Goal: Task Accomplishment & Management: Use online tool/utility

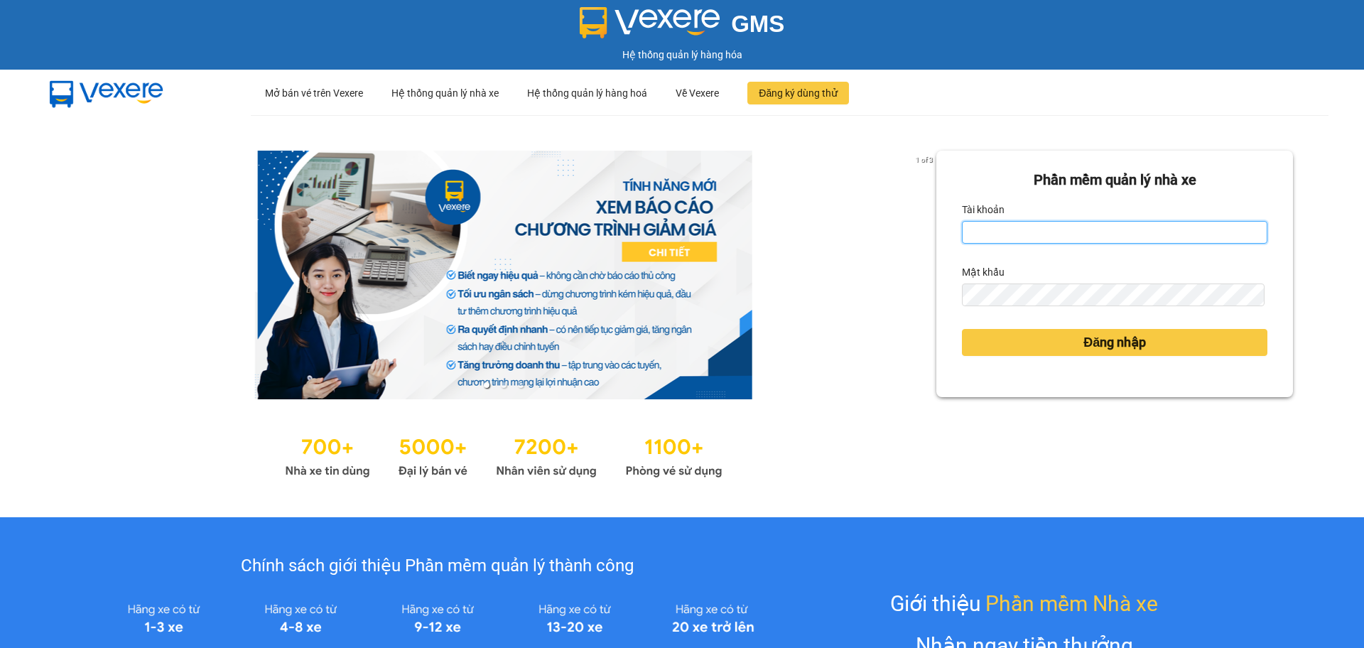
click at [1104, 234] on input "Tài khoản" at bounding box center [1114, 232] width 305 height 23
type input "diemvh.petrobp"
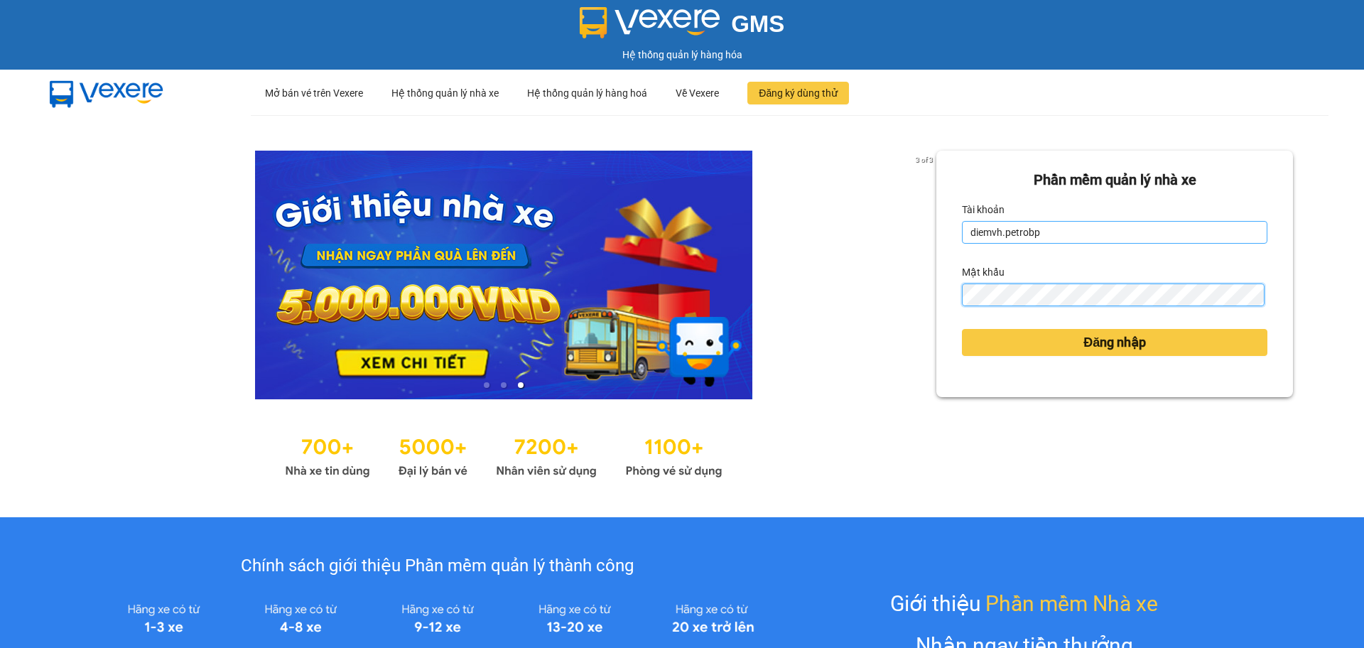
click at [962, 329] on button "Đăng nhập" at bounding box center [1114, 342] width 305 height 27
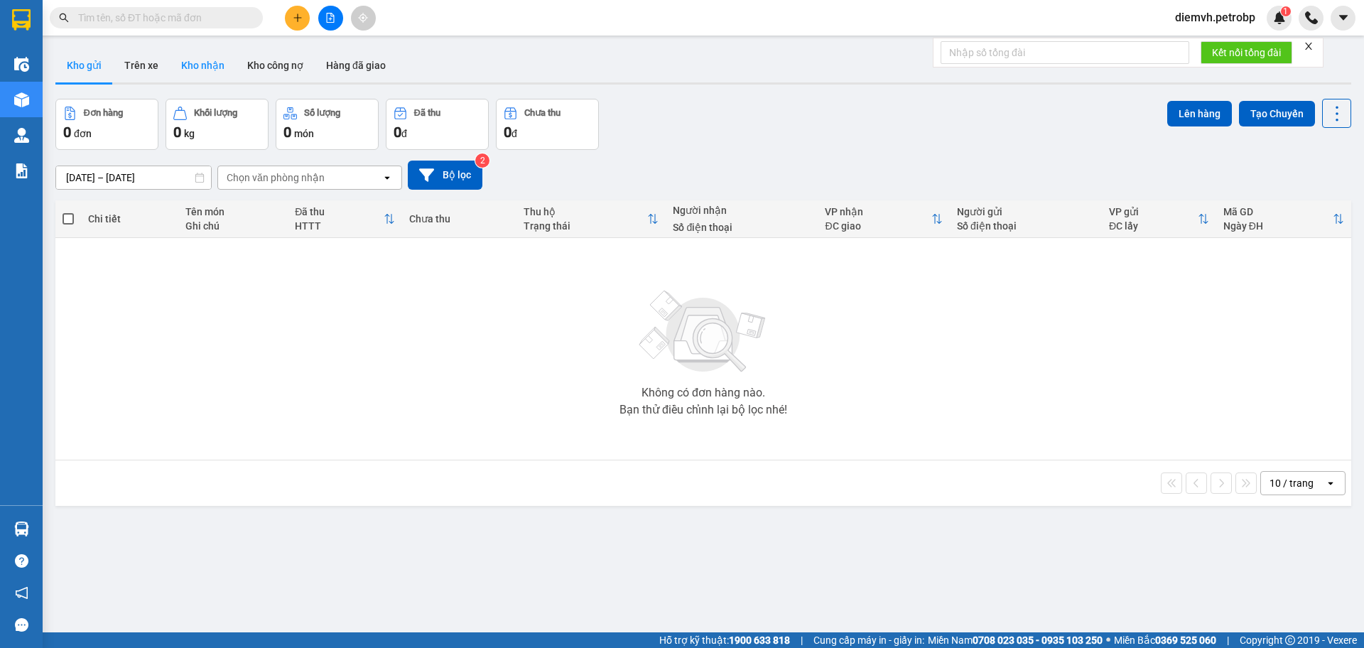
click at [204, 70] on button "Kho nhận" at bounding box center [203, 65] width 66 height 34
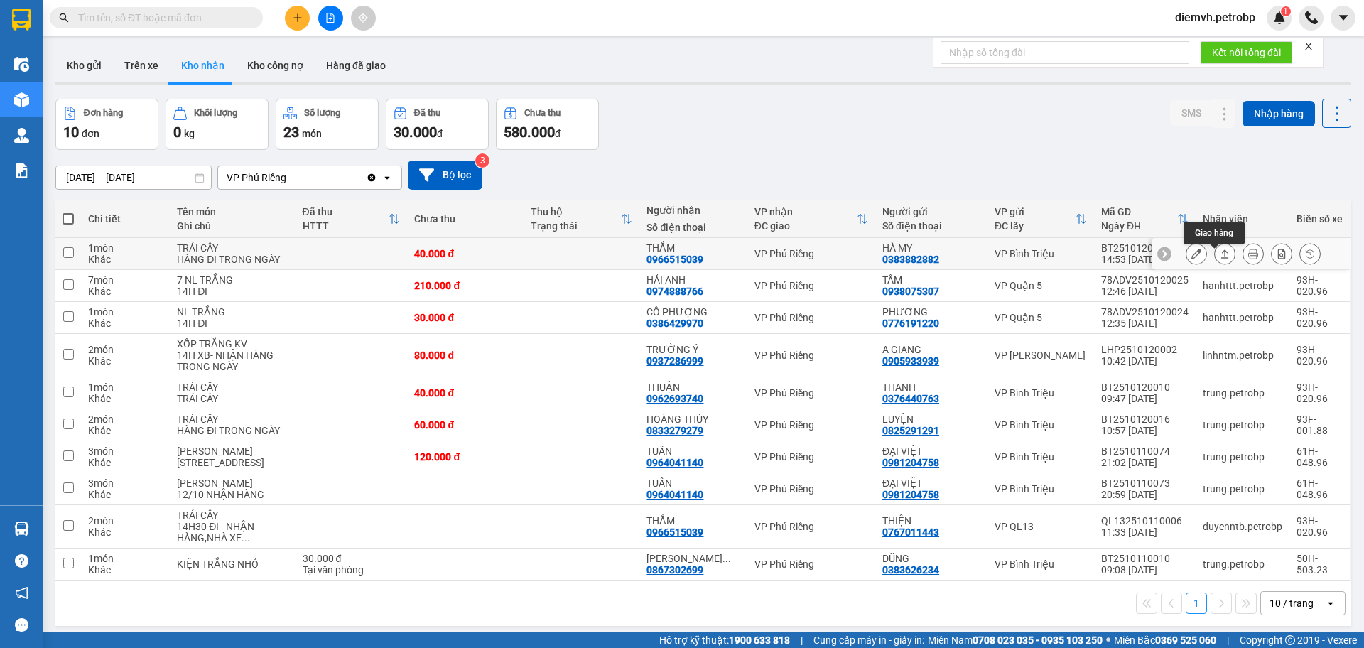
click at [1220, 259] on icon at bounding box center [1225, 254] width 10 height 10
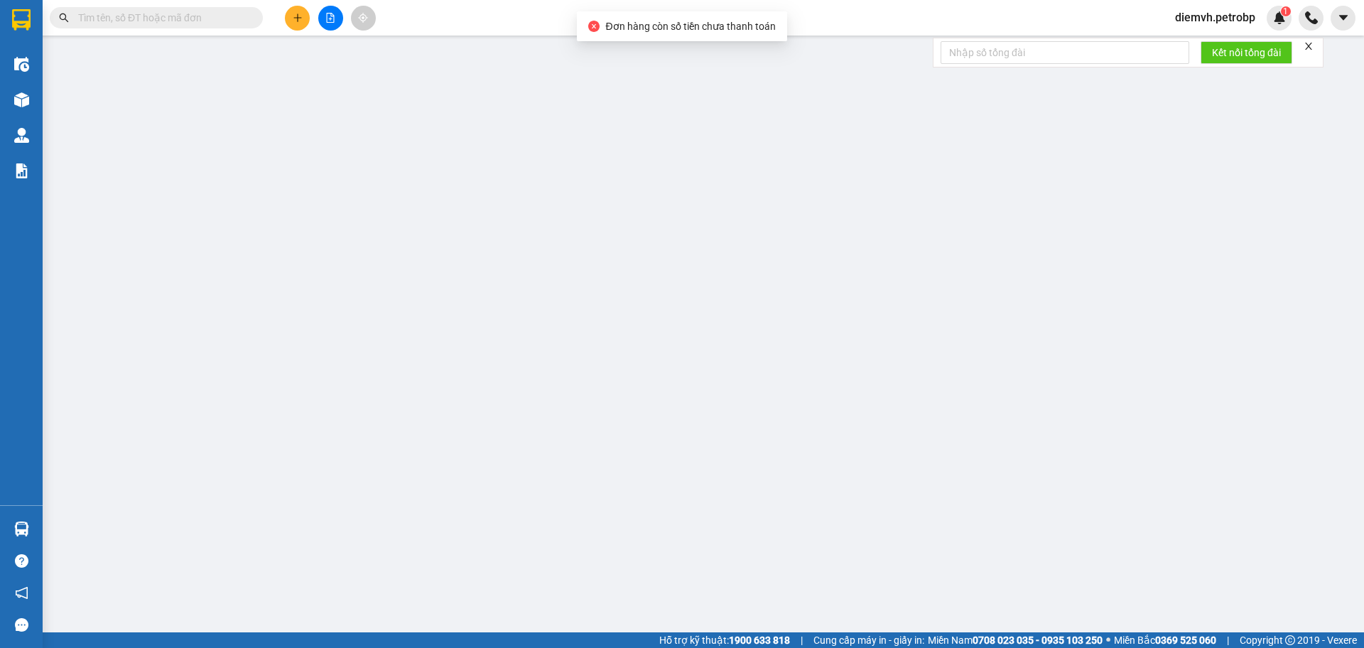
type input "0383882882"
type input "HÀ MY"
type input "0966515039"
type input "THẮM"
type input "40.000"
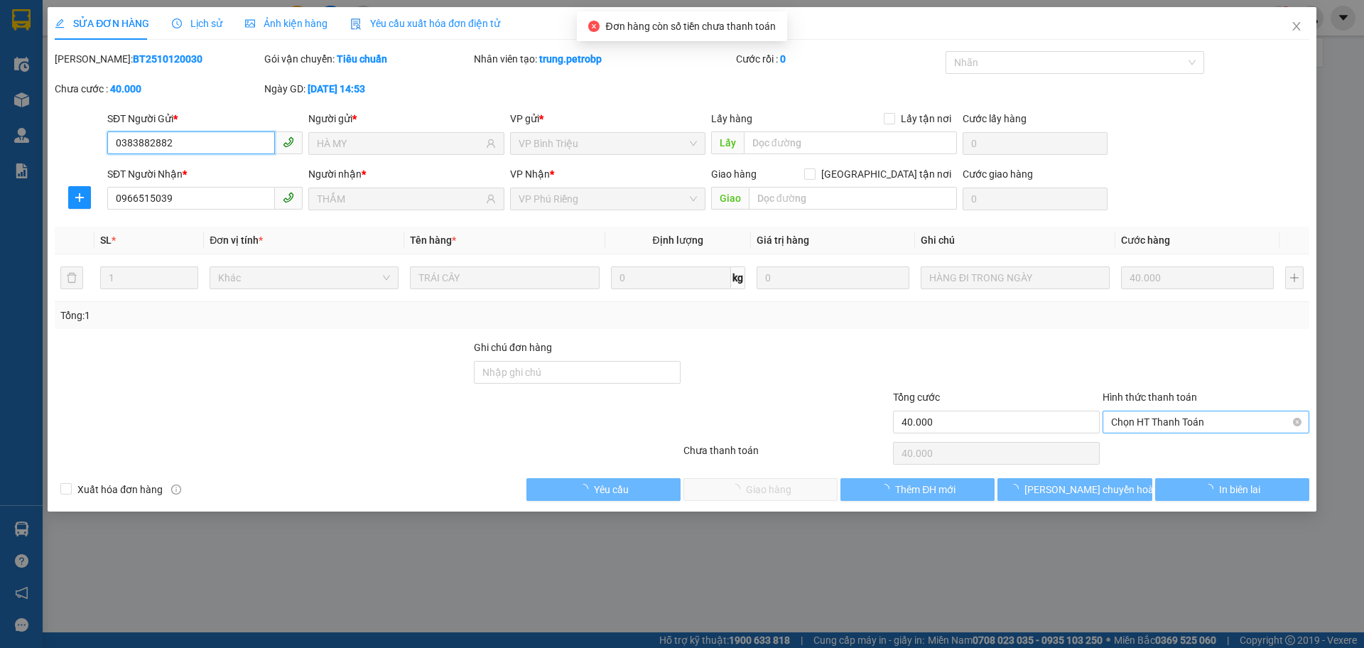
click at [1162, 423] on span "Chọn HT Thanh Toán" at bounding box center [1206, 421] width 190 height 21
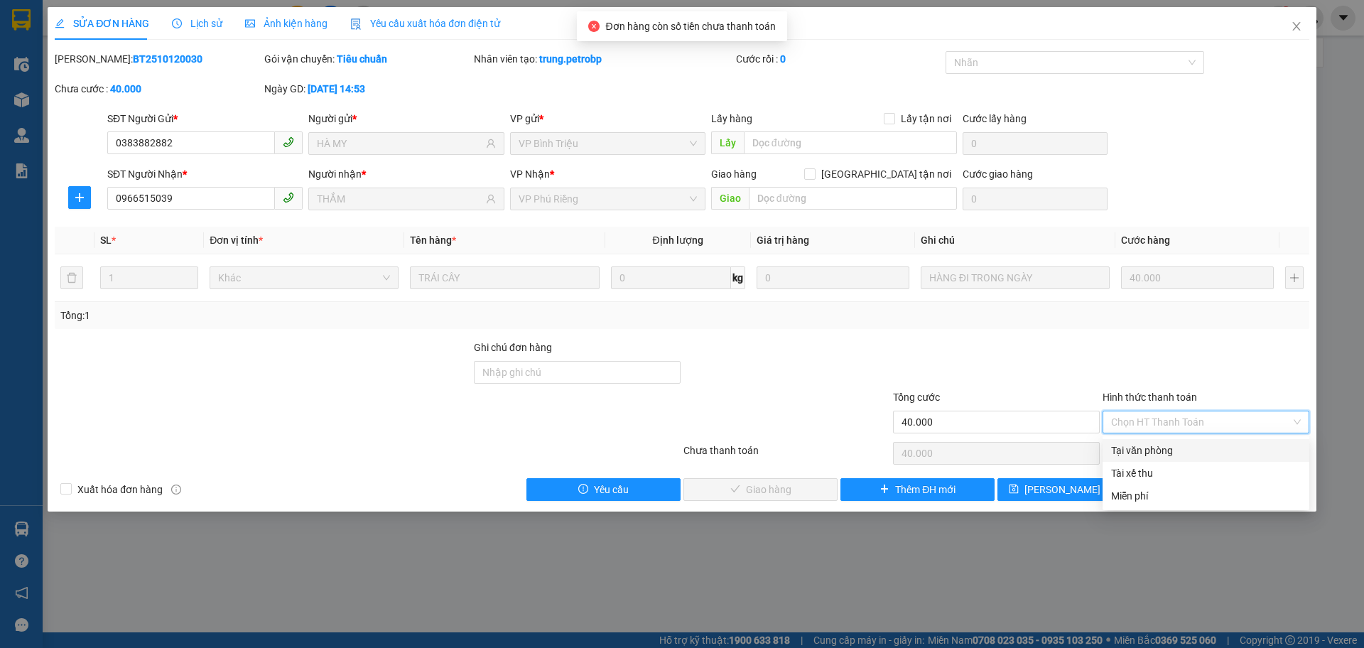
drag, startPoint x: 1159, startPoint y: 443, endPoint x: 1155, endPoint y: 450, distance: 8.9
click at [1159, 445] on div "Tại văn phòng" at bounding box center [1206, 451] width 190 height 16
type input "0"
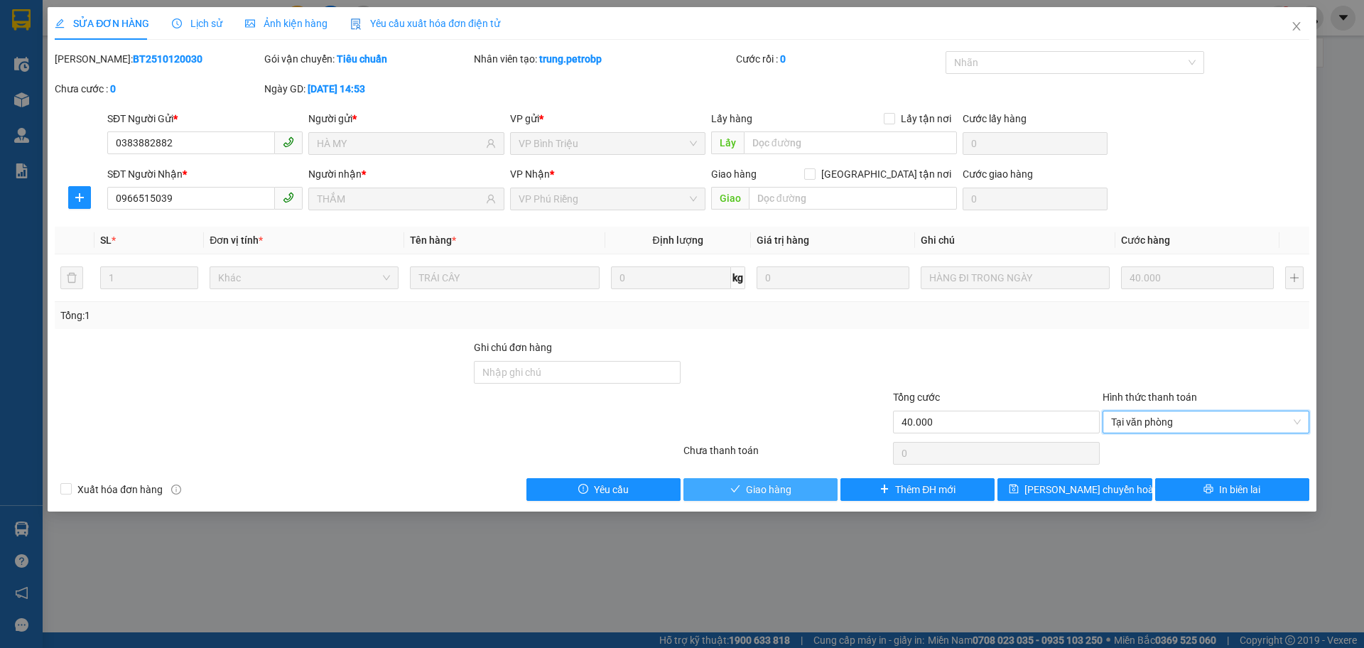
click at [796, 495] on button "Giao hàng" at bounding box center [760, 489] width 154 height 23
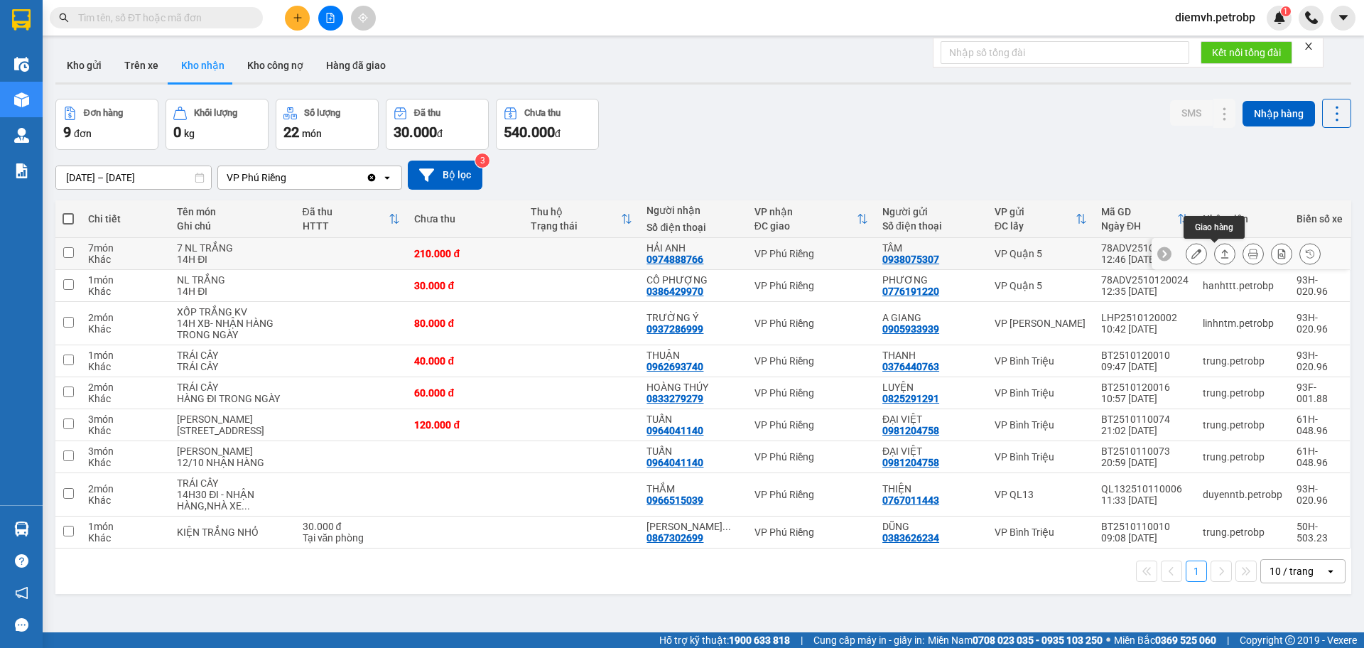
click at [1220, 252] on icon at bounding box center [1225, 254] width 10 height 10
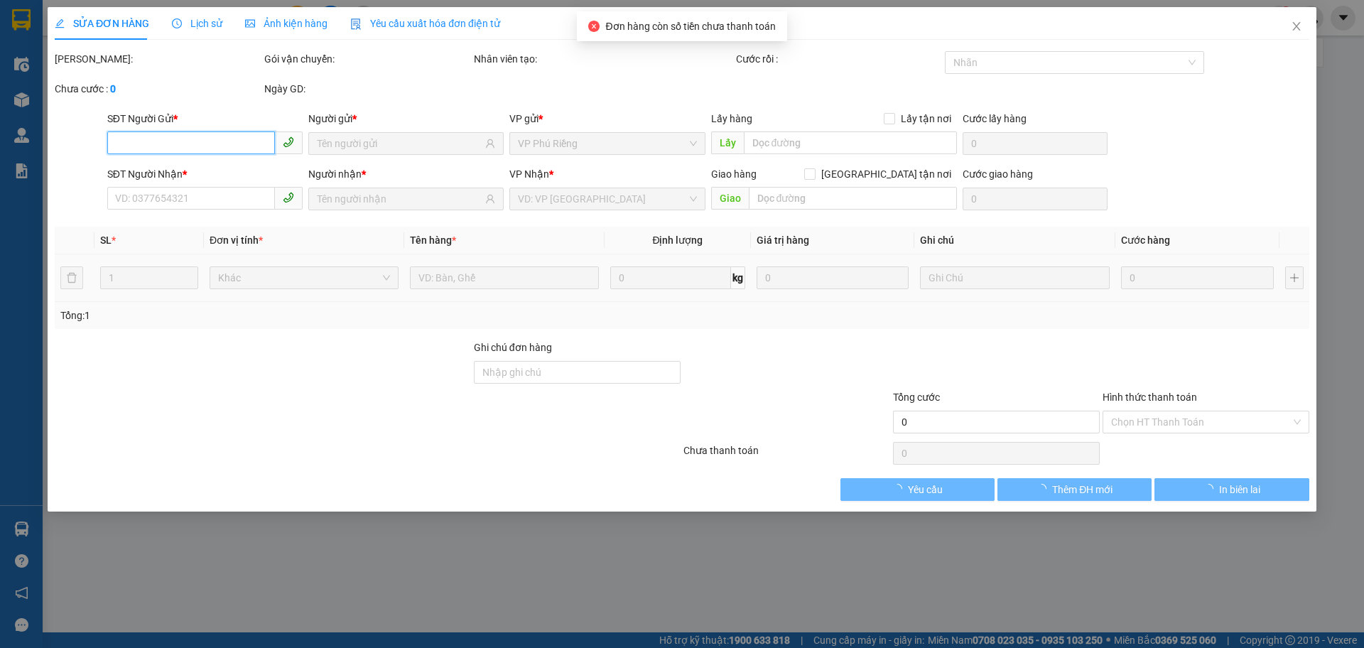
type input "0938075307"
type input "TÂM"
type input "0974888766"
type input "HẢI ANH"
type input "210.000"
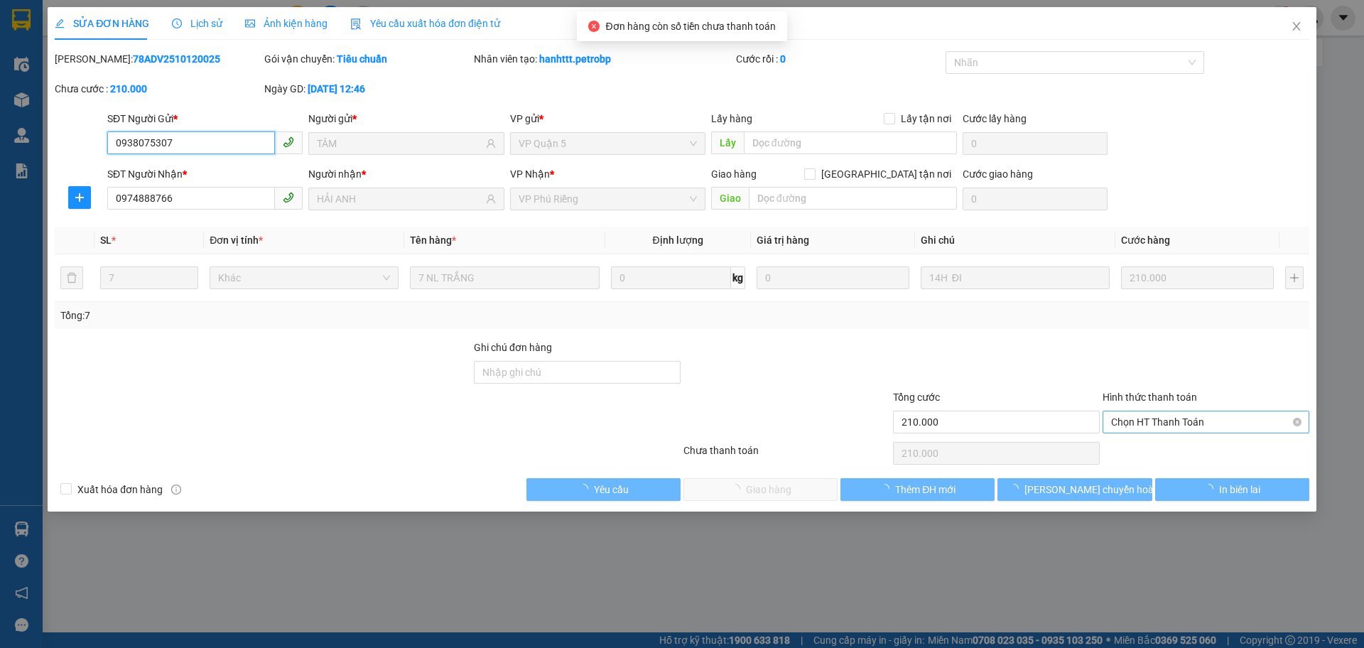
click at [1138, 421] on span "Chọn HT Thanh Toán" at bounding box center [1206, 421] width 190 height 21
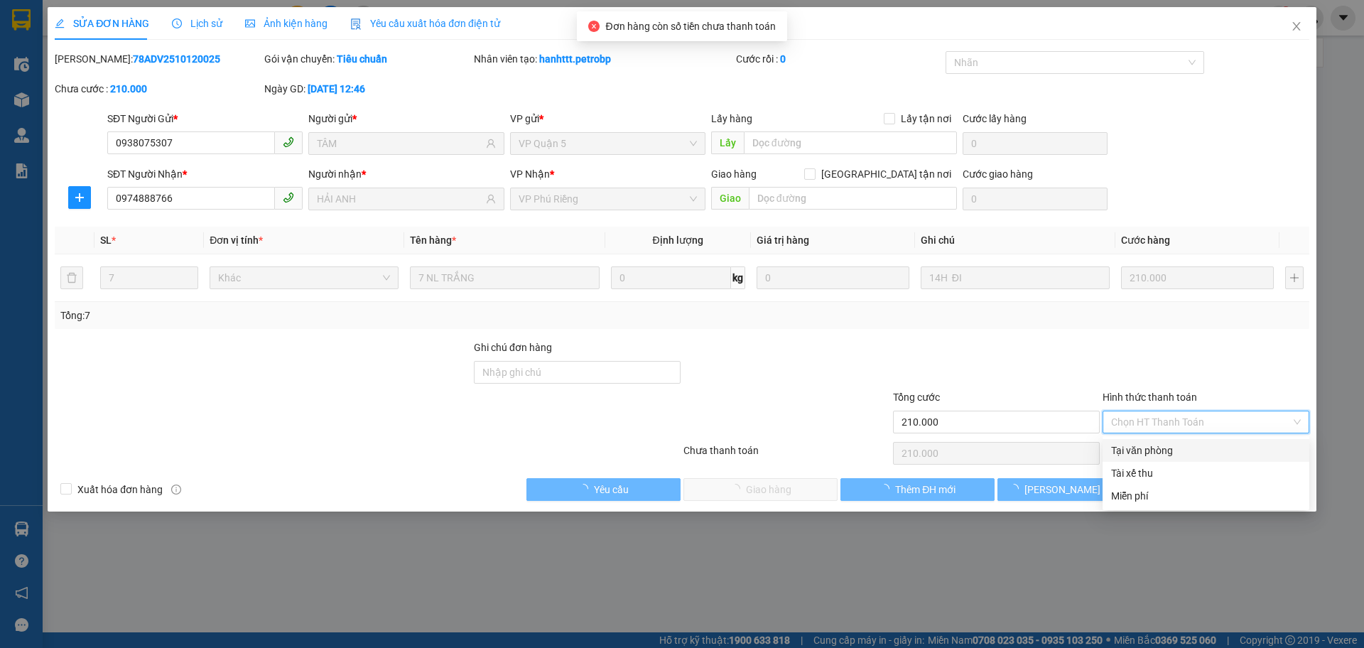
click at [1132, 445] on div "Tại văn phòng" at bounding box center [1206, 451] width 190 height 16
type input "0"
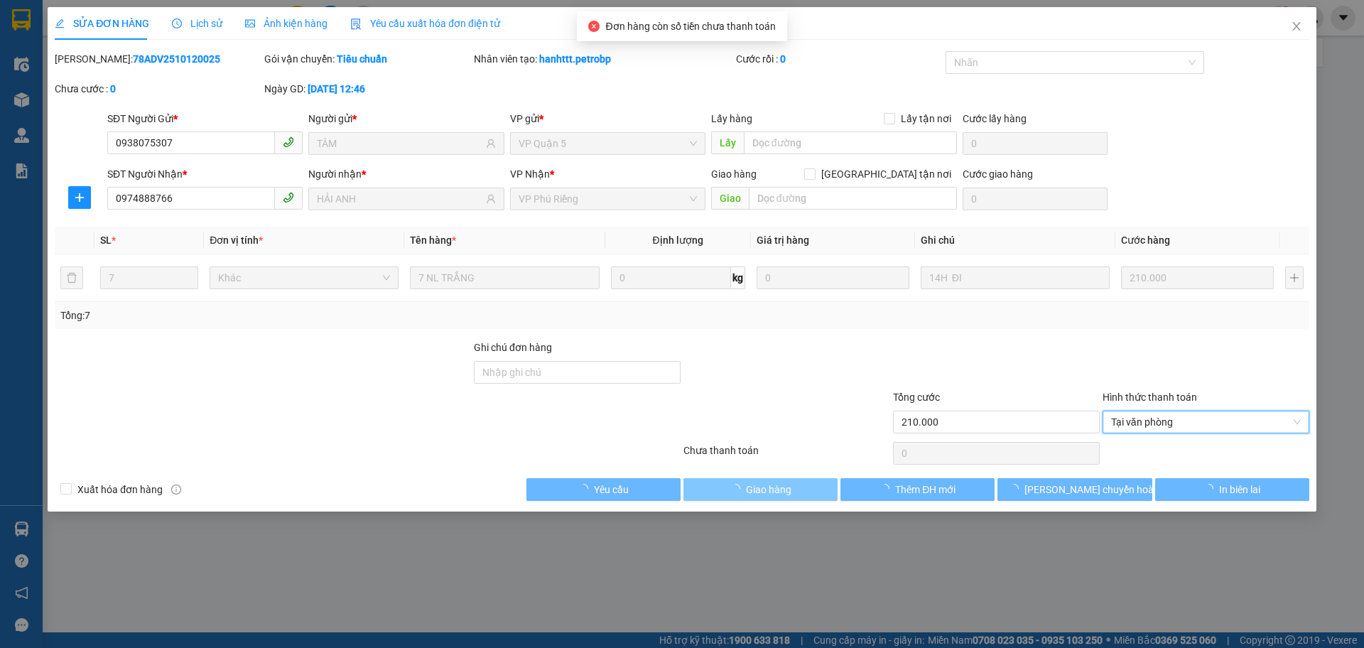
click at [695, 496] on button "Giao hàng" at bounding box center [760, 489] width 154 height 23
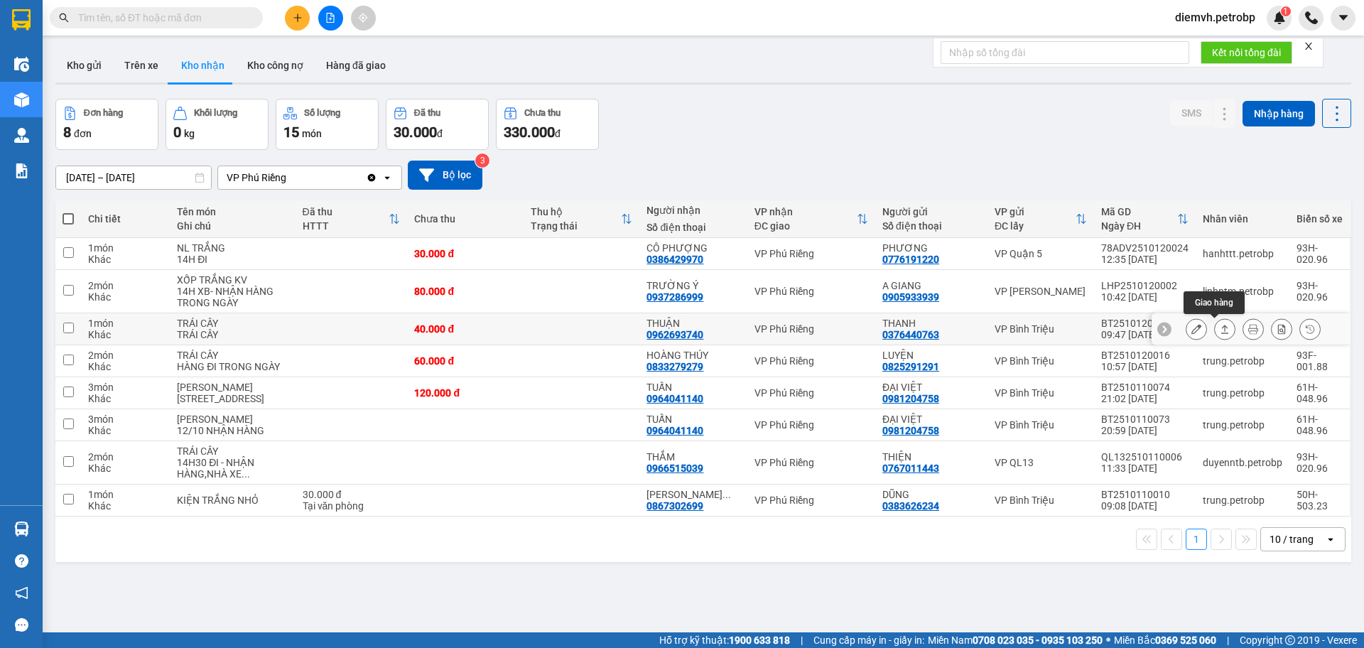
click at [1215, 332] on button at bounding box center [1225, 329] width 20 height 25
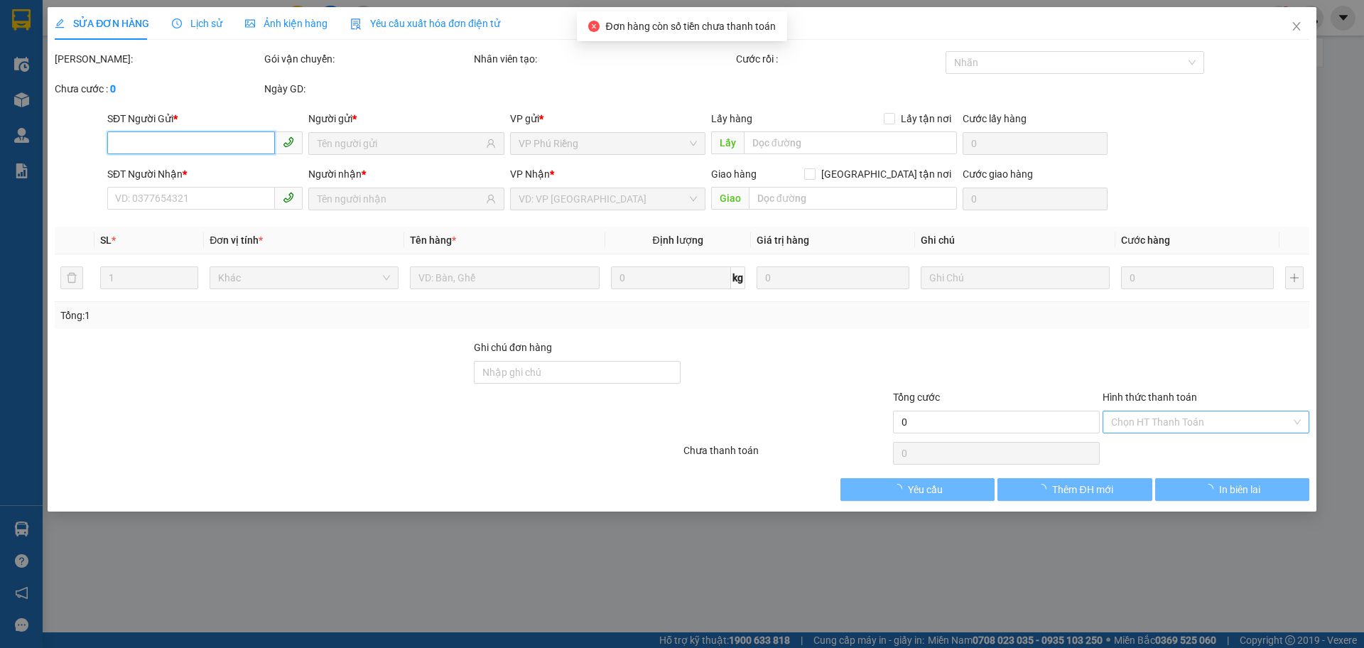
type input "0376440763"
type input "THANH"
type input "0962693740"
type input "THUẬN"
type input "40.000"
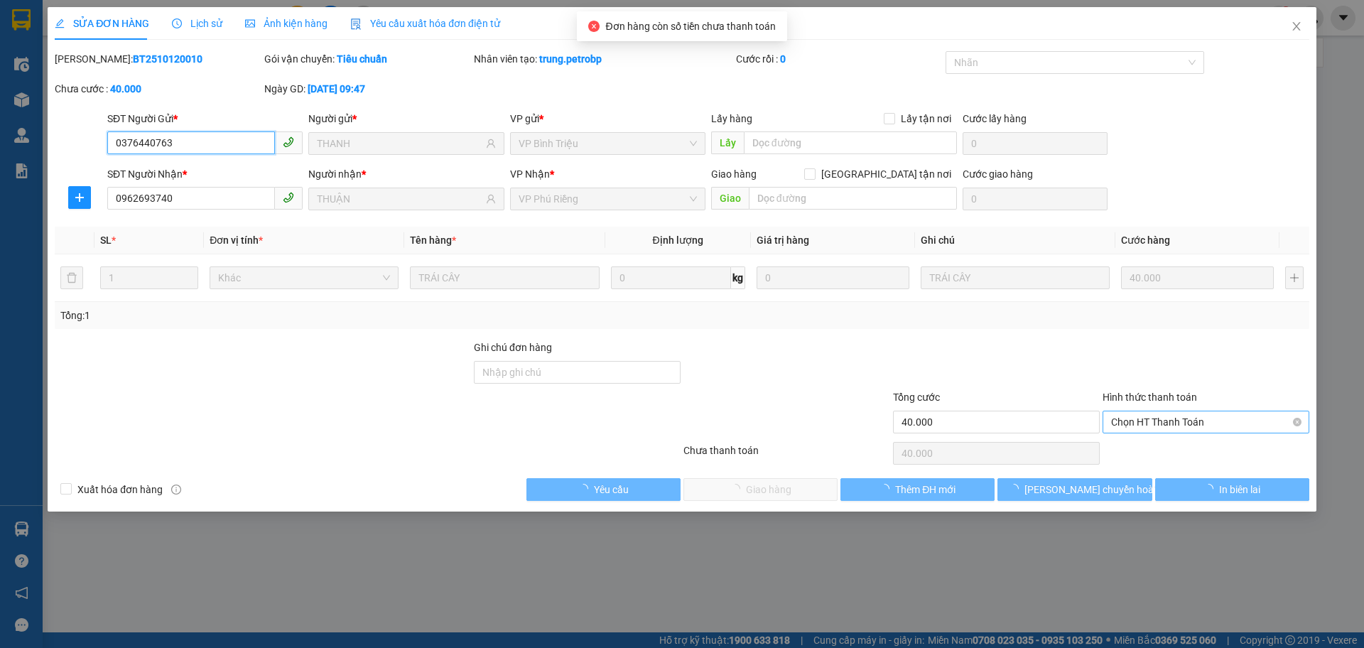
click at [1137, 422] on span "Chọn HT Thanh Toán" at bounding box center [1206, 421] width 190 height 21
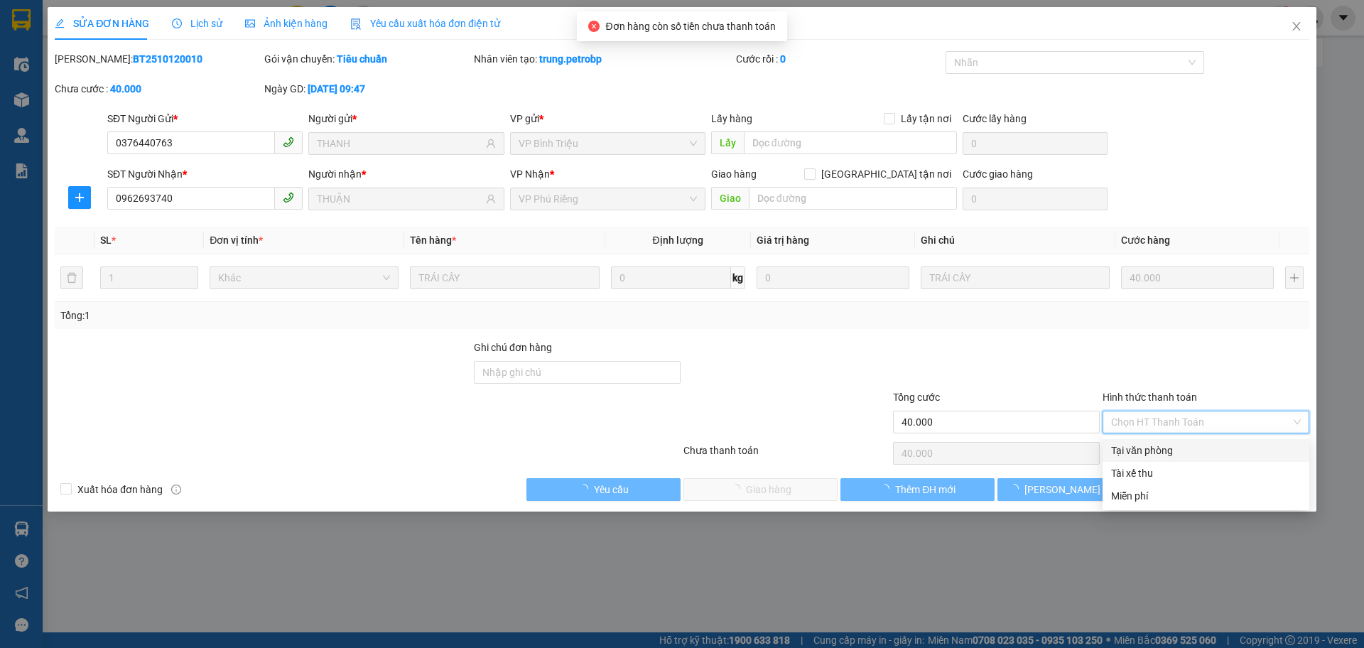
click at [1128, 446] on div "Tại văn phòng" at bounding box center [1206, 451] width 190 height 16
type input "0"
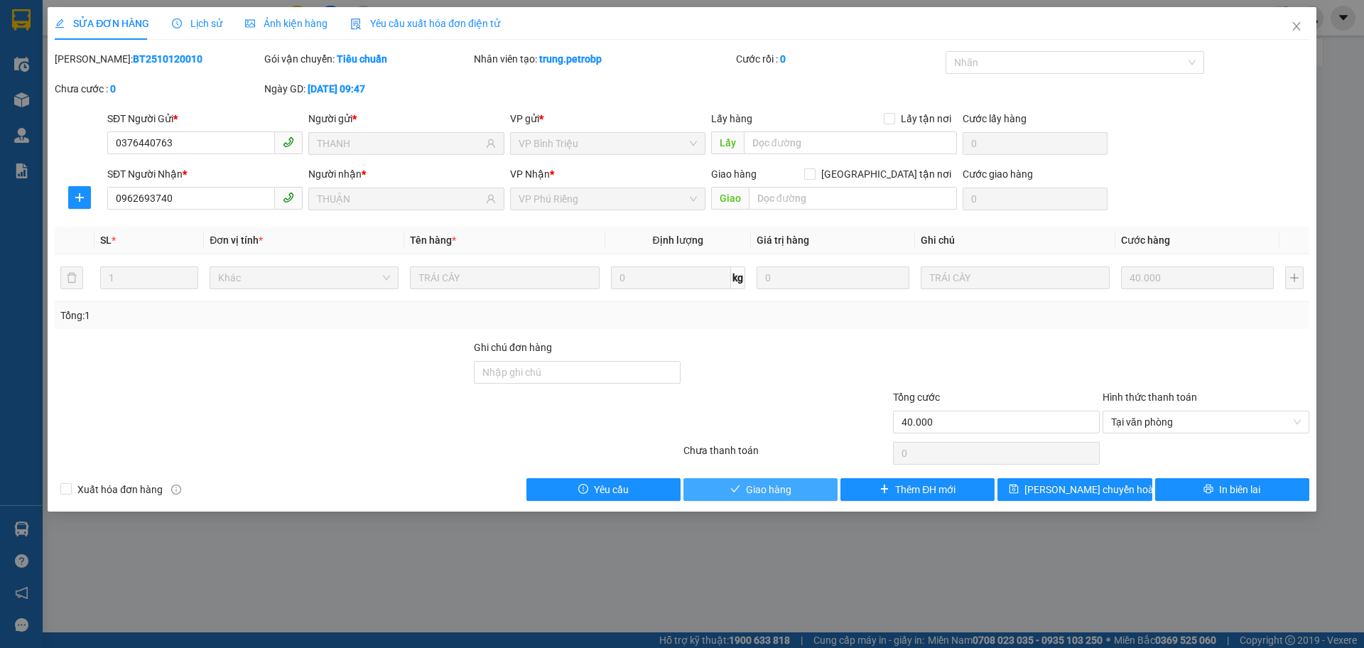
click at [739, 489] on icon "check" at bounding box center [735, 489] width 10 height 10
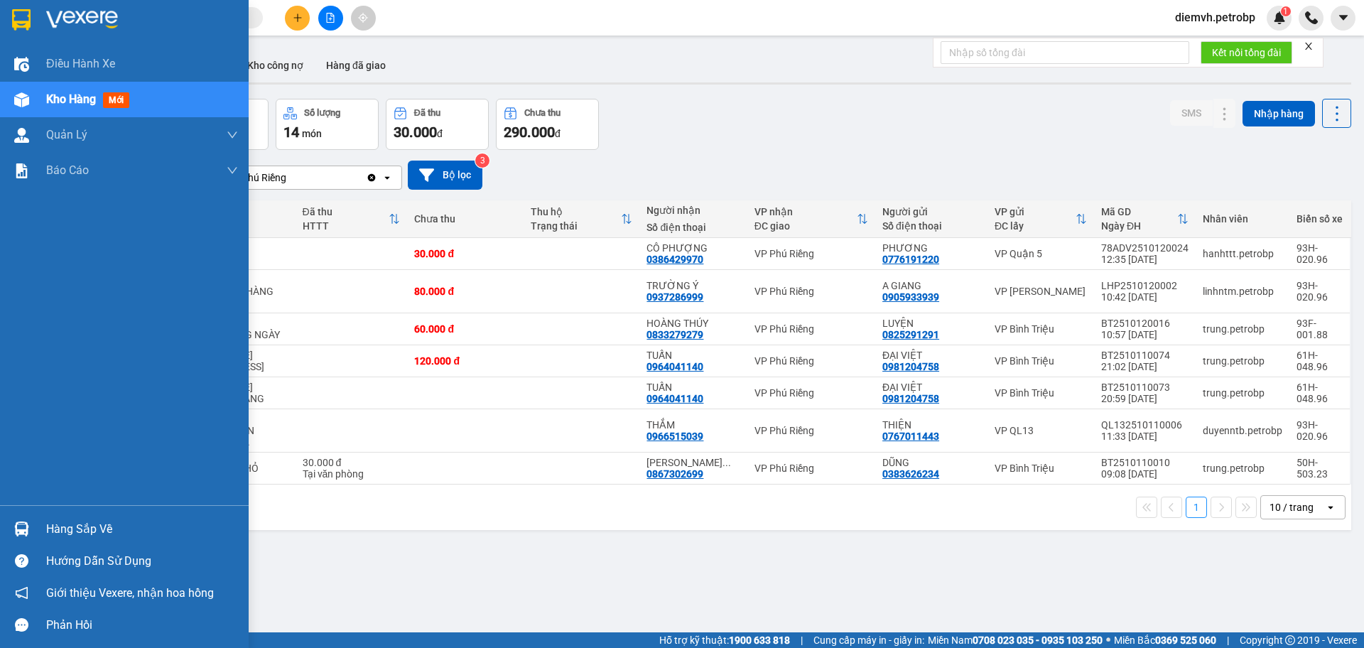
click at [60, 522] on div "Hàng sắp về" at bounding box center [142, 529] width 192 height 21
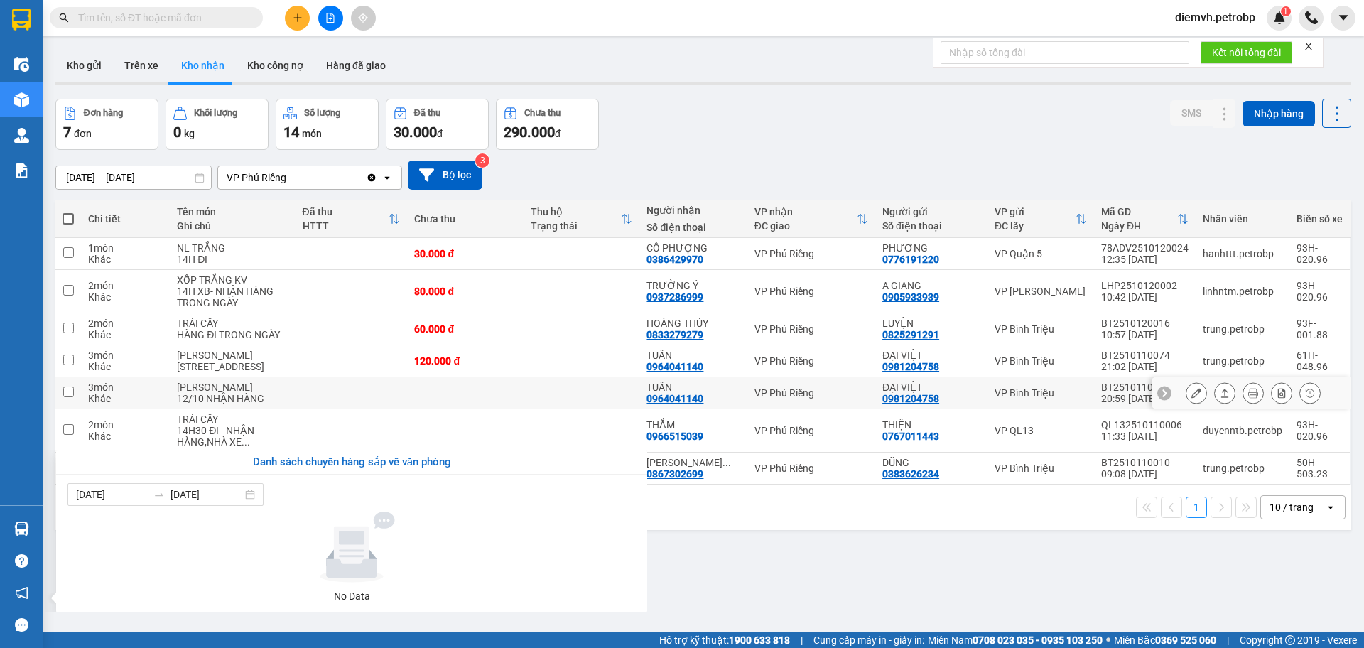
click at [422, 402] on section "Kết quả tìm kiếm ( 0 ) Bộ lọc No Data diemvh.petrobp 1 Điều hành xe Kho hàng mớ…" at bounding box center [682, 324] width 1364 height 648
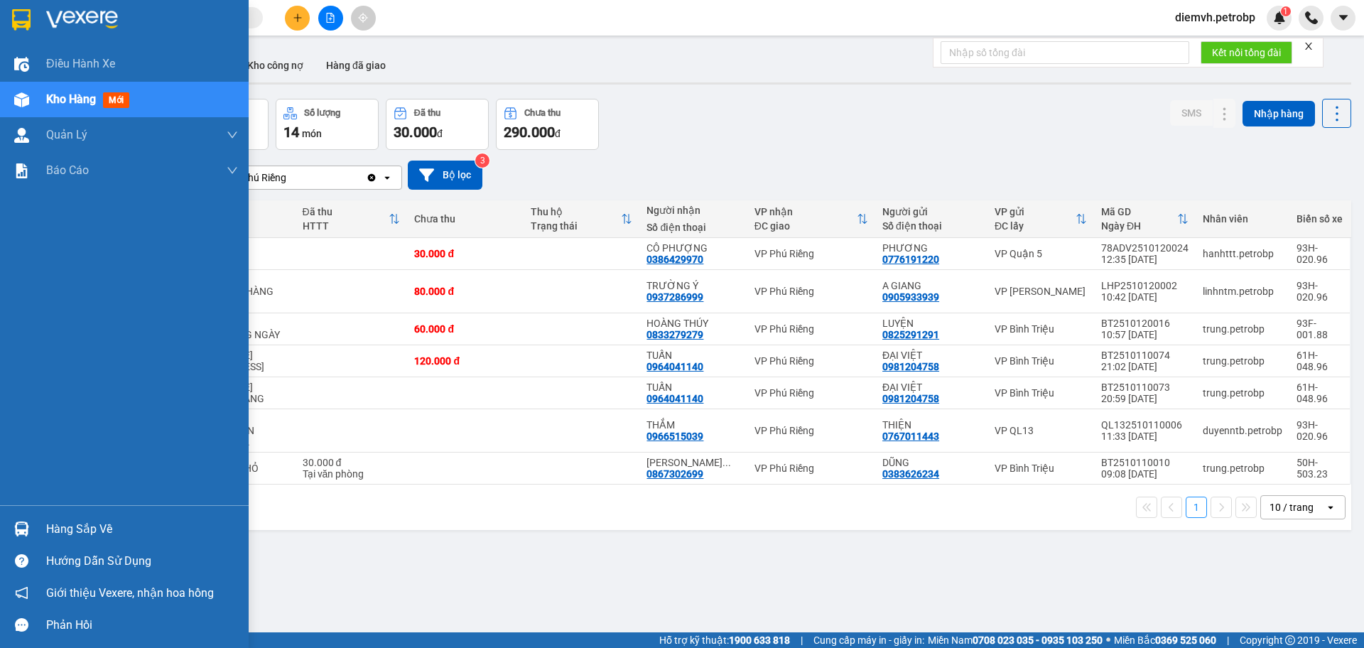
click at [70, 531] on div "Hàng sắp về" at bounding box center [142, 529] width 192 height 21
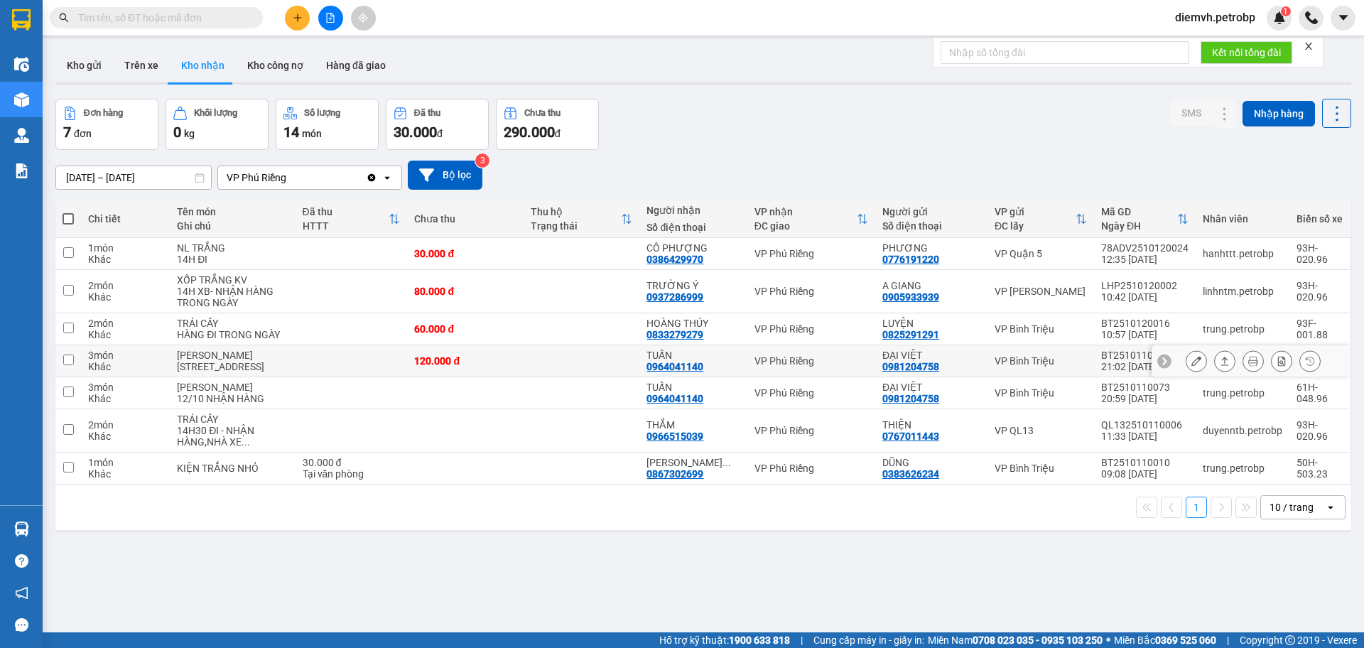
click at [443, 396] on section "Kết quả tìm kiếm ( 0 ) Bộ lọc No Data diemvh.petrobp 1 Điều hành xe Kho hàng mớ…" at bounding box center [682, 324] width 1364 height 648
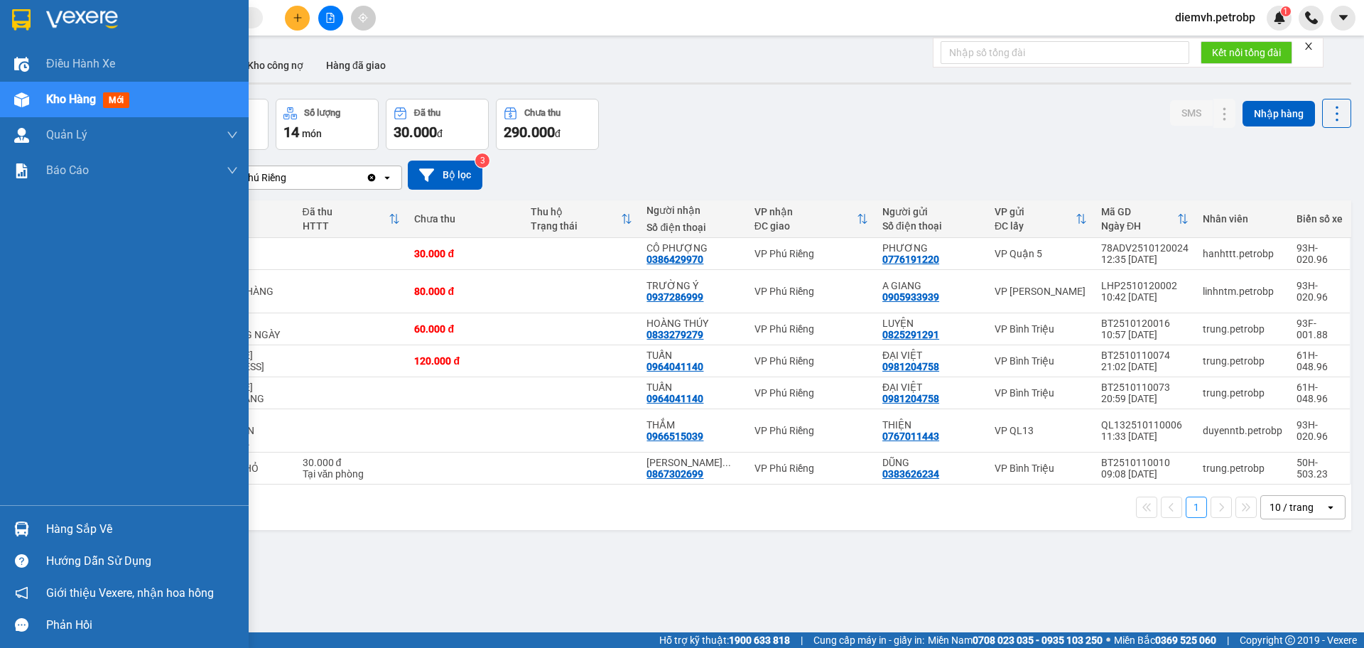
click at [92, 533] on div "Hàng sắp về" at bounding box center [142, 529] width 192 height 21
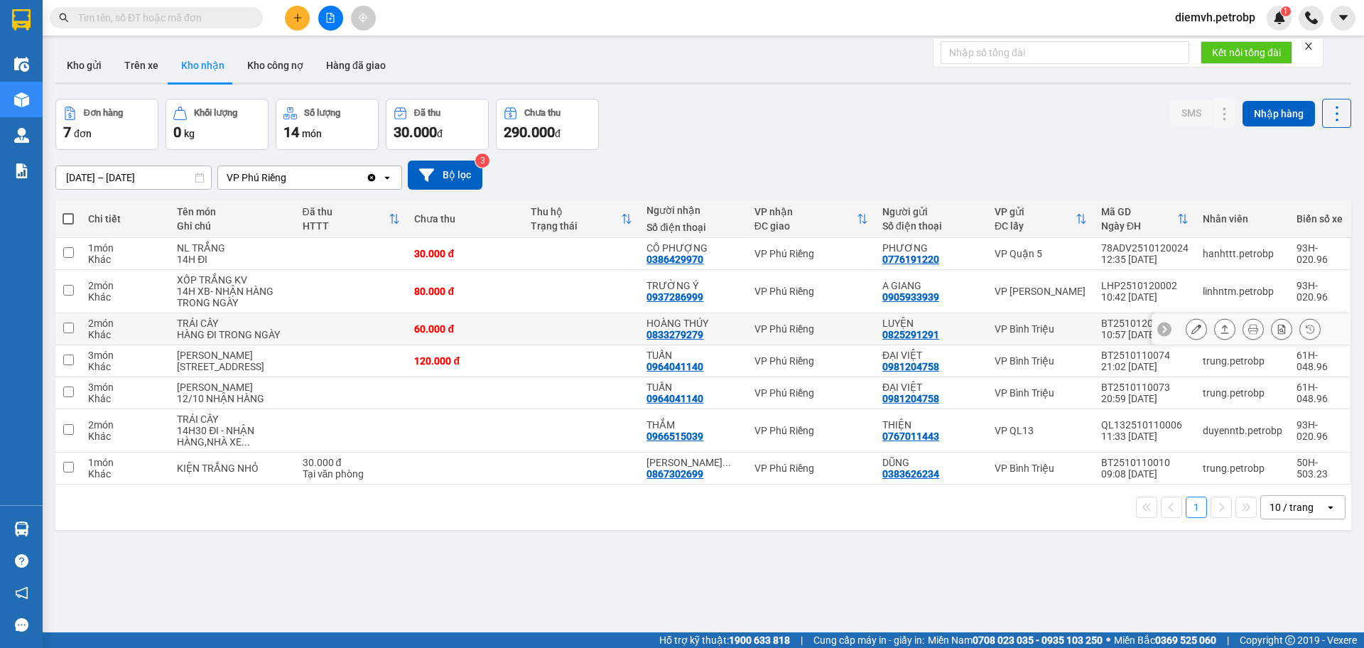
click at [482, 327] on section "Kết quả tìm kiếm ( 0 ) Bộ lọc No Data diemvh.petrobp 1 Điều hành xe Kho hàng mớ…" at bounding box center [682, 324] width 1364 height 648
